Goal: Information Seeking & Learning: Learn about a topic

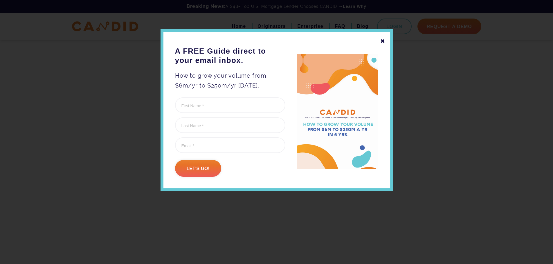
scroll to position [10521, 0]
click at [382, 38] on div "✖" at bounding box center [382, 41] width 5 height 10
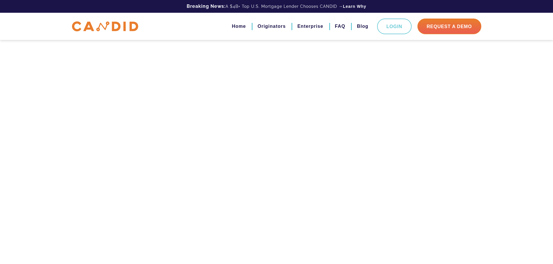
scroll to position [0, 0]
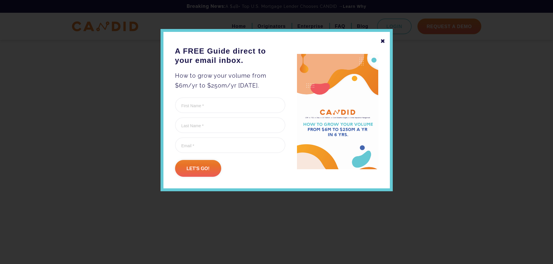
scroll to position [2166, 0]
click at [381, 41] on div "✖" at bounding box center [382, 41] width 5 height 10
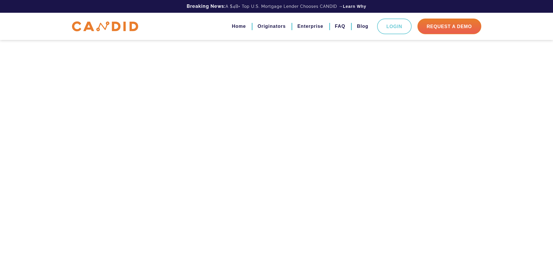
scroll to position [2476, 0]
click at [336, 25] on link "FAQ" at bounding box center [340, 26] width 10 height 10
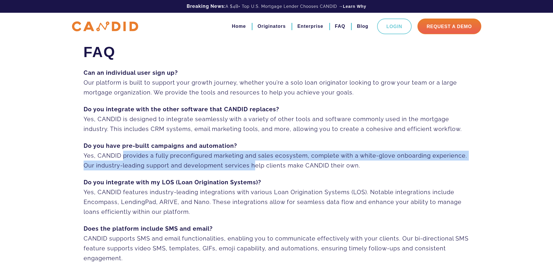
drag, startPoint x: 120, startPoint y: 151, endPoint x: 252, endPoint y: 166, distance: 133.2
click at [252, 166] on p "Do you have pre-built campaigns and automation? Yes, CANDID provides a fully pr…" at bounding box center [277, 156] width 386 height 30
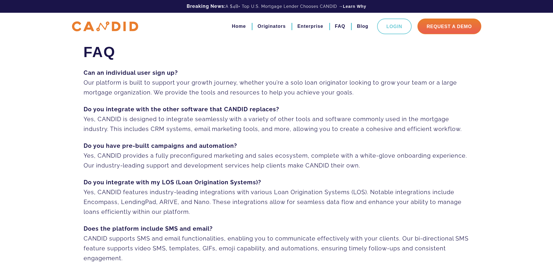
scroll to position [77, 0]
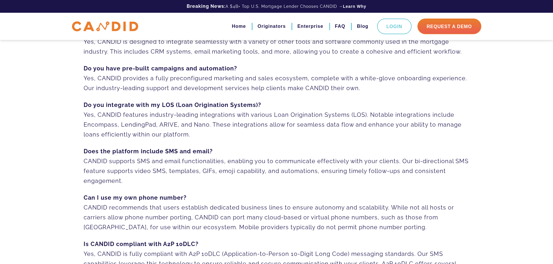
drag, startPoint x: 129, startPoint y: 114, endPoint x: 191, endPoint y: 131, distance: 65.2
click at [191, 131] on p "Do you integrate with my LOS (Loan Origination Systems)? Yes, CANDID features i…" at bounding box center [277, 119] width 386 height 39
click at [198, 132] on p "Do you integrate with my LOS (Loan Origination Systems)? Yes, CANDID features i…" at bounding box center [277, 119] width 386 height 39
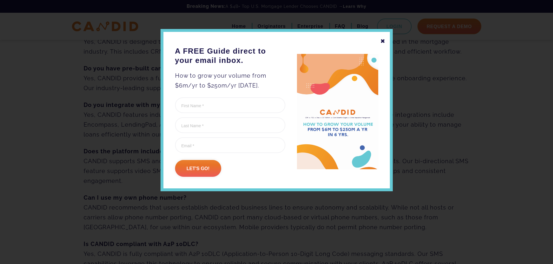
click at [384, 41] on div "✖" at bounding box center [382, 41] width 5 height 10
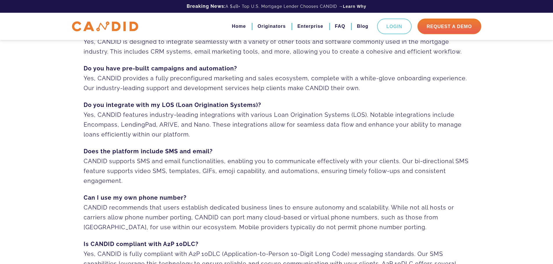
scroll to position [155, 0]
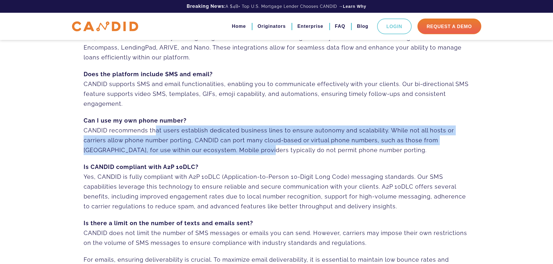
drag, startPoint x: 153, startPoint y: 131, endPoint x: 228, endPoint y: 149, distance: 77.3
click at [228, 149] on p "Can I use my own phone number? CANDID recommends that users establish dedicated…" at bounding box center [277, 135] width 386 height 39
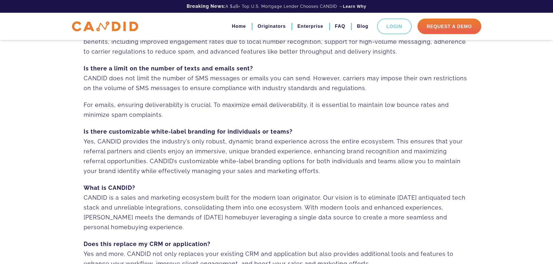
scroll to position [387, 0]
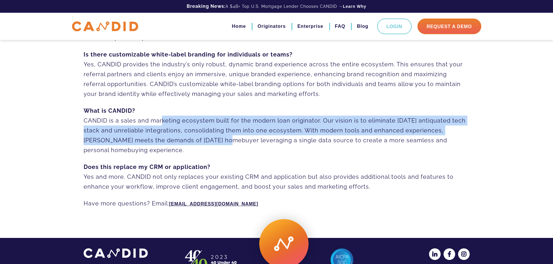
drag, startPoint x: 159, startPoint y: 120, endPoint x: 200, endPoint y: 138, distance: 44.8
click at [200, 138] on p "What is CANDID? CANDID is a sales and marketing ecosystem built for the modern …" at bounding box center [277, 130] width 386 height 49
click at [200, 139] on p "What is CANDID? CANDID is a sales and marketing ecosystem built for the modern …" at bounding box center [277, 130] width 386 height 49
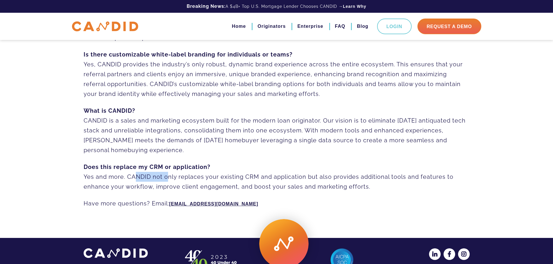
drag, startPoint x: 130, startPoint y: 178, endPoint x: 164, endPoint y: 176, distance: 33.7
click at [164, 176] on p "Does this replace my CRM or application? Yes and more. CANDID not only replaces…" at bounding box center [277, 177] width 386 height 30
click at [178, 177] on p "Does this replace my CRM or application? Yes and more. CANDID not only replaces…" at bounding box center [277, 177] width 386 height 30
drag, startPoint x: 164, startPoint y: 178, endPoint x: 232, endPoint y: 180, distance: 68.2
click at [232, 180] on p "Does this replace my CRM or application? Yes and more. CANDID not only replaces…" at bounding box center [277, 177] width 386 height 30
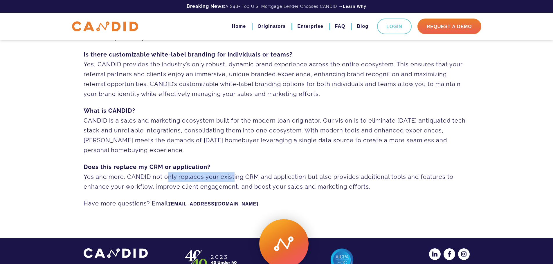
click at [232, 180] on p "Does this replace my CRM or application? Yes and more. CANDID not only replaces…" at bounding box center [277, 177] width 386 height 30
drag, startPoint x: 268, startPoint y: 173, endPoint x: 388, endPoint y: 187, distance: 120.9
click at [388, 187] on p "Does this replace my CRM or application? Yes and more. CANDID not only replaces…" at bounding box center [277, 177] width 386 height 30
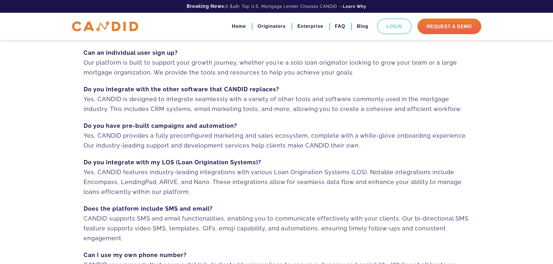
scroll to position [0, 0]
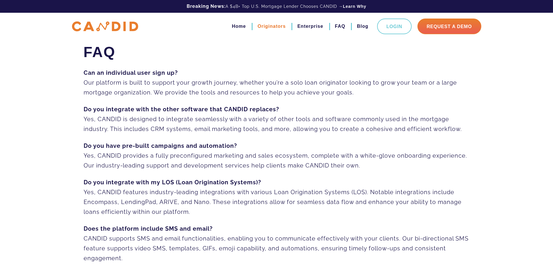
click at [274, 27] on link "Originators" at bounding box center [271, 26] width 28 height 10
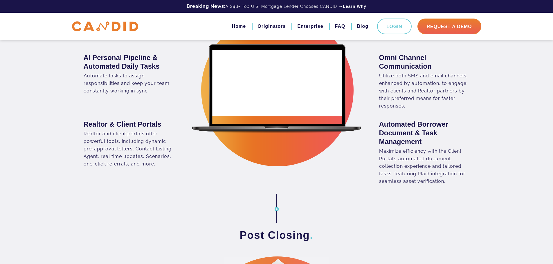
scroll to position [542, 0]
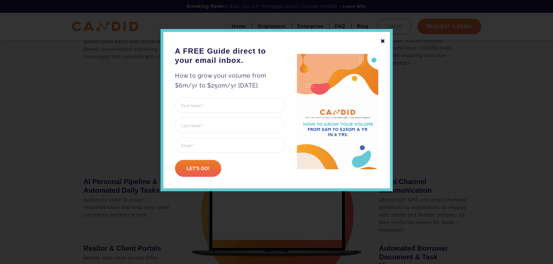
click at [381, 41] on div "✖" at bounding box center [382, 41] width 5 height 10
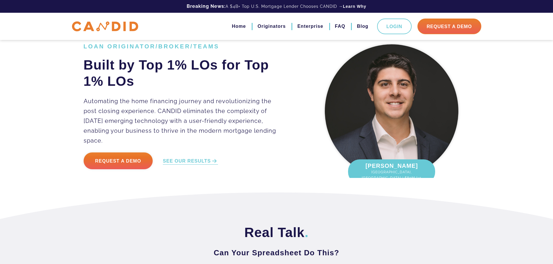
scroll to position [0, 0]
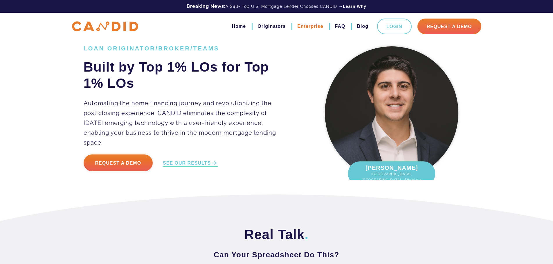
click at [307, 26] on link "Enterprise" at bounding box center [310, 26] width 26 height 10
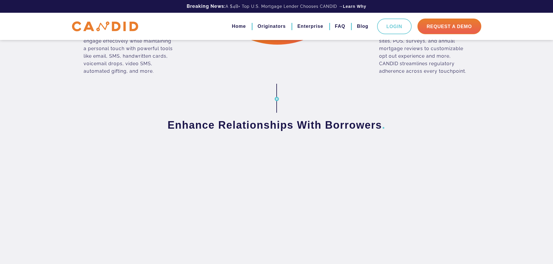
scroll to position [464, 0]
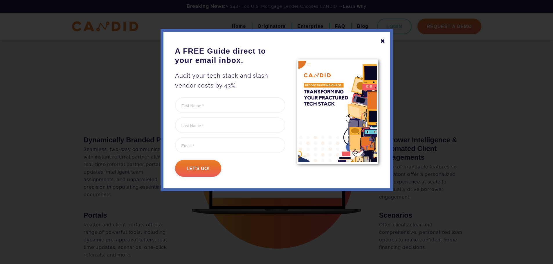
click at [386, 40] on div "✖ A FREE Guide direct to your email inbox. Audit your tech stack and slash vend…" at bounding box center [276, 110] width 232 height 162
click at [381, 40] on div "✖" at bounding box center [382, 41] width 5 height 10
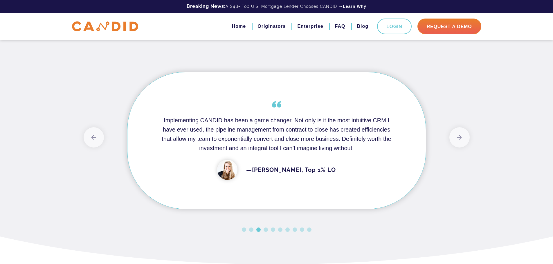
scroll to position [1315, 0]
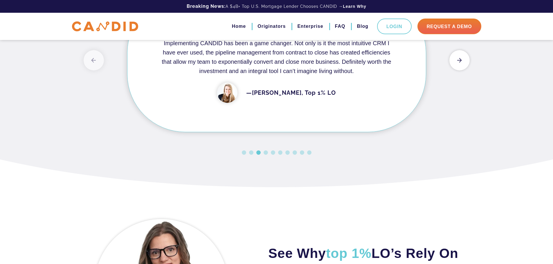
click at [462, 70] on button "Next" at bounding box center [459, 60] width 20 height 20
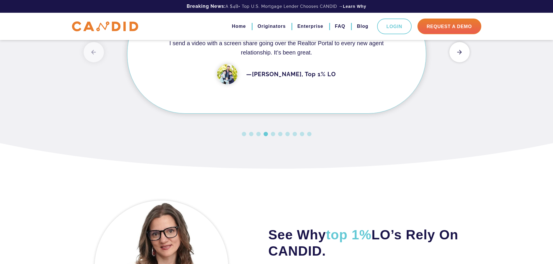
click at [462, 62] on button "Next" at bounding box center [459, 52] width 20 height 20
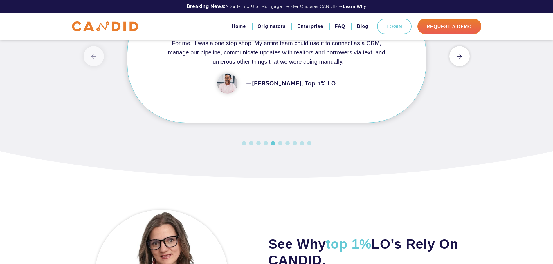
click at [462, 66] on button "Next" at bounding box center [459, 56] width 20 height 20
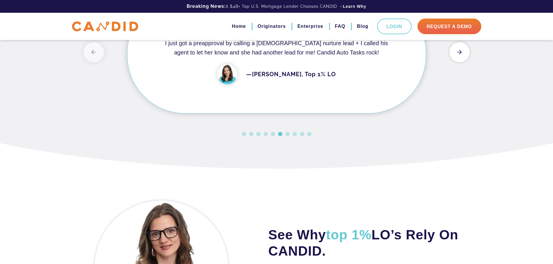
click at [462, 62] on button "Next" at bounding box center [459, 52] width 20 height 20
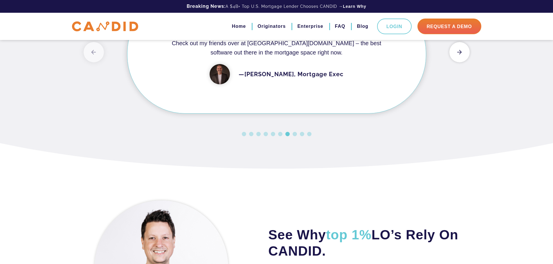
click at [462, 62] on button "Next" at bounding box center [459, 52] width 20 height 20
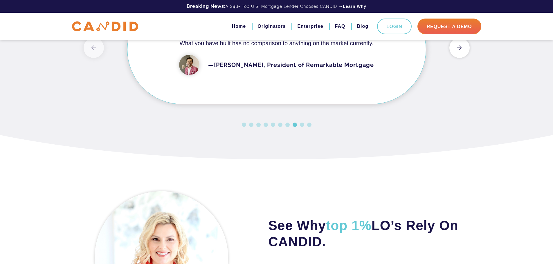
click at [462, 92] on div "Previous CANDID is guaranteed to WOW your clients and referral partners. Its AI…" at bounding box center [277, 55] width 386 height 150
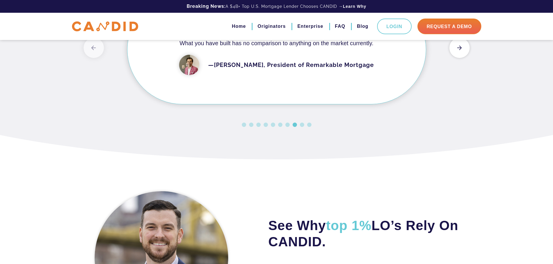
click at [460, 58] on button "Next" at bounding box center [459, 48] width 20 height 20
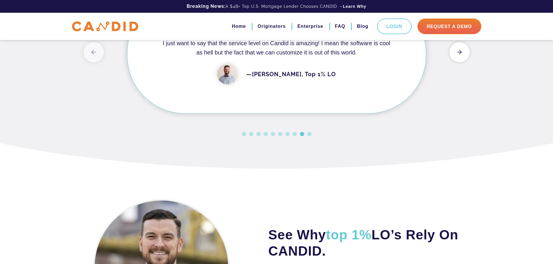
click at [459, 62] on button "Next" at bounding box center [459, 52] width 20 height 20
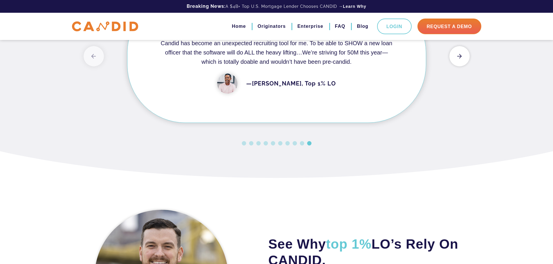
click at [456, 66] on button "Next" at bounding box center [459, 56] width 20 height 20
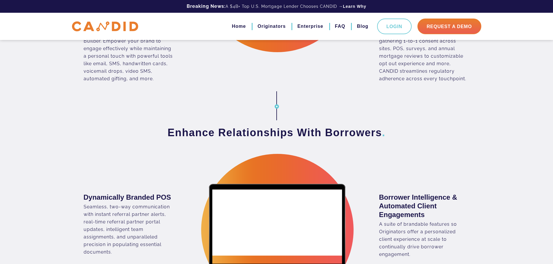
scroll to position [0, 0]
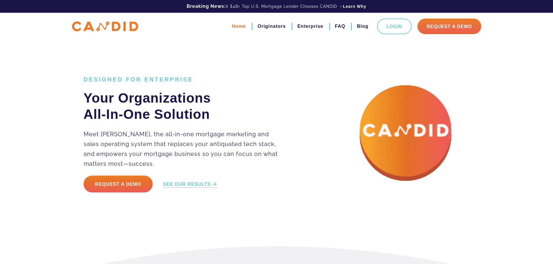
click at [238, 27] on link "Home" at bounding box center [239, 26] width 14 height 10
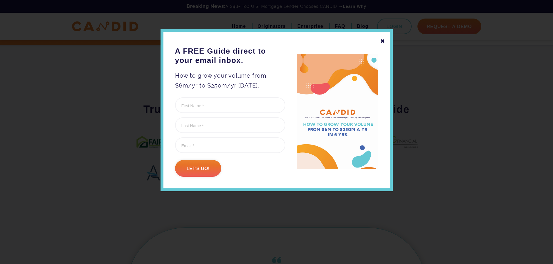
scroll to position [387, 0]
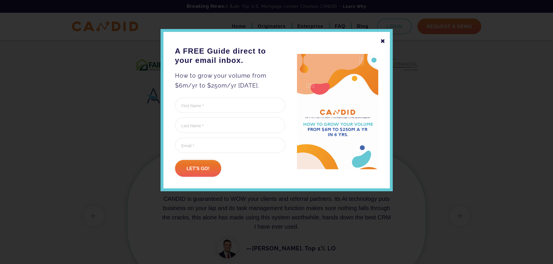
click at [384, 41] on div "✖" at bounding box center [382, 41] width 5 height 10
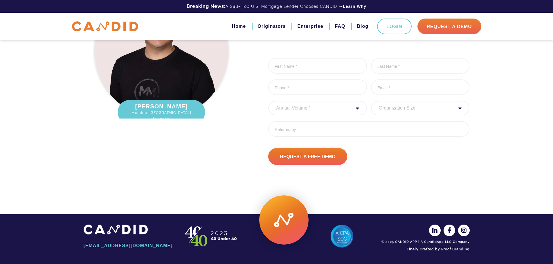
scroll to position [777, 0]
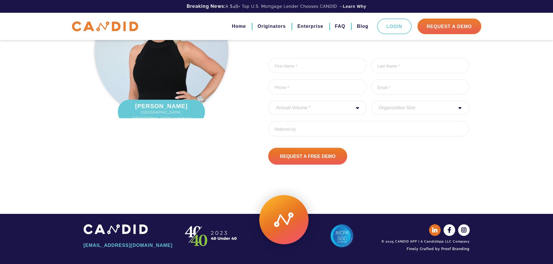
click at [437, 230] on icon at bounding box center [435, 231] width 12 height 12
